Goal: Find specific fact: Find specific fact

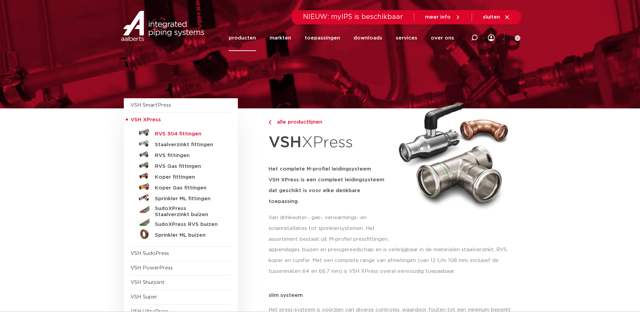
click at [179, 131] on h5 "RVS 304 fittingen" at bounding box center [188, 134] width 67 height 6
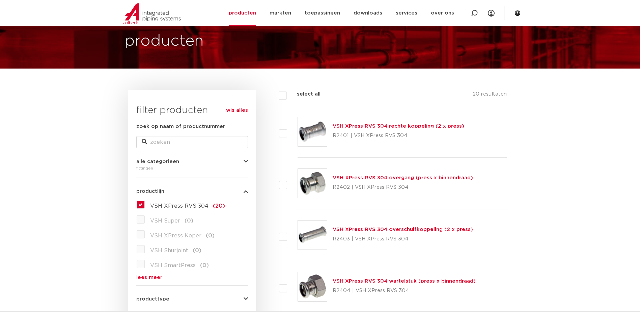
scroll to position [34, 0]
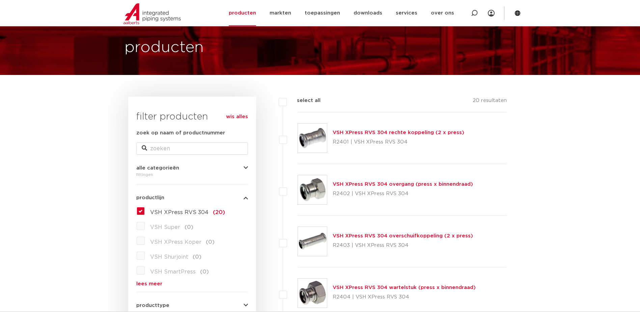
click at [371, 186] on link "VSH XPress RVS 304 overgang (press x binnendraad)" at bounding box center [403, 184] width 140 height 5
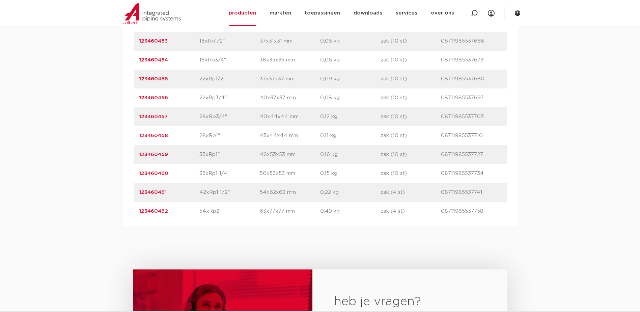
drag, startPoint x: 173, startPoint y: 211, endPoint x: 128, endPoint y: 209, distance: 44.6
click at [128, 209] on div "artikelnummer afmeting afmetingen gewicht verpakking gtin artikelnummer 1234604…" at bounding box center [320, 108] width 395 height 238
copy link "123460462"
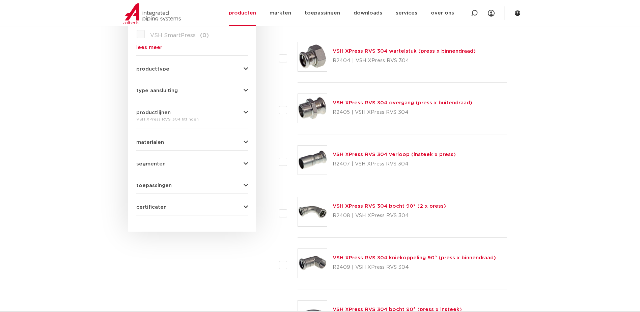
click at [360, 106] on div "VSH XPress RVS 304 overgang (press x buitendraad) R2405 | VSH XPress RVS 304" at bounding box center [403, 108] width 140 height 19
click at [363, 102] on link "VSH XPress RVS 304 overgang (press x buitendraad)" at bounding box center [403, 102] width 140 height 5
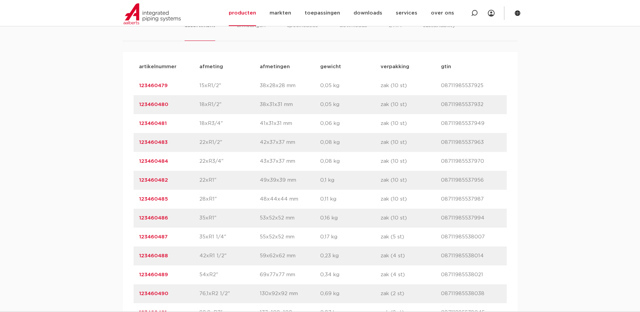
scroll to position [506, 0]
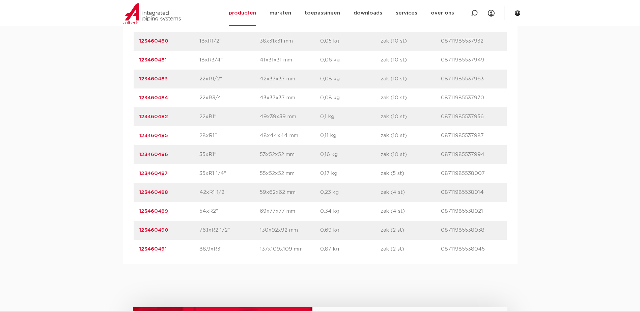
drag, startPoint x: 171, startPoint y: 214, endPoint x: 131, endPoint y: 212, distance: 40.2
click at [131, 212] on div "artikelnummer afmeting [GEOGRAPHIC_DATA] gewicht verpakking gtin artikelnummer …" at bounding box center [320, 126] width 395 height 275
copy link "123460489"
